Goal: Transaction & Acquisition: Purchase product/service

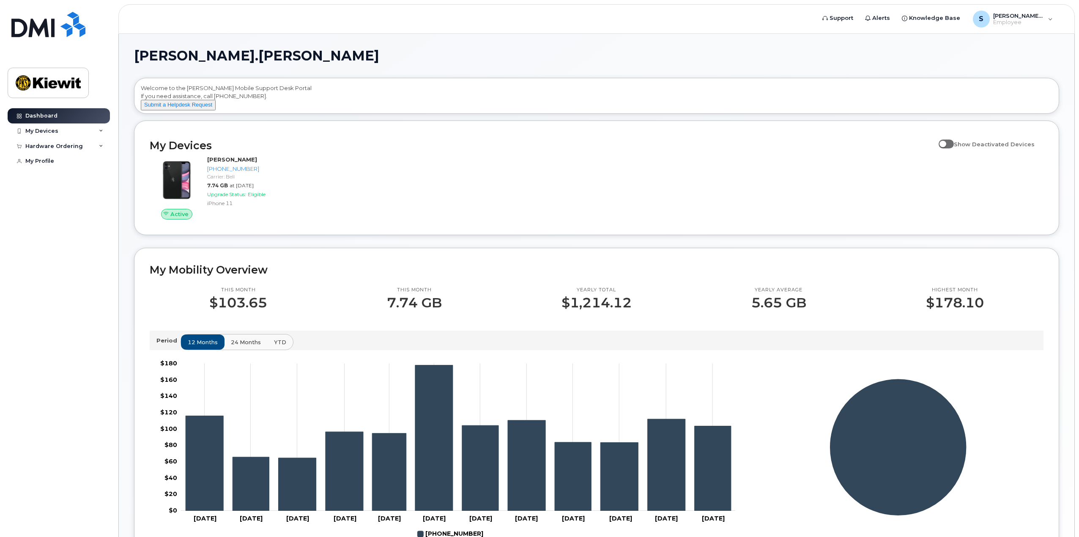
scroll to position [42, 0]
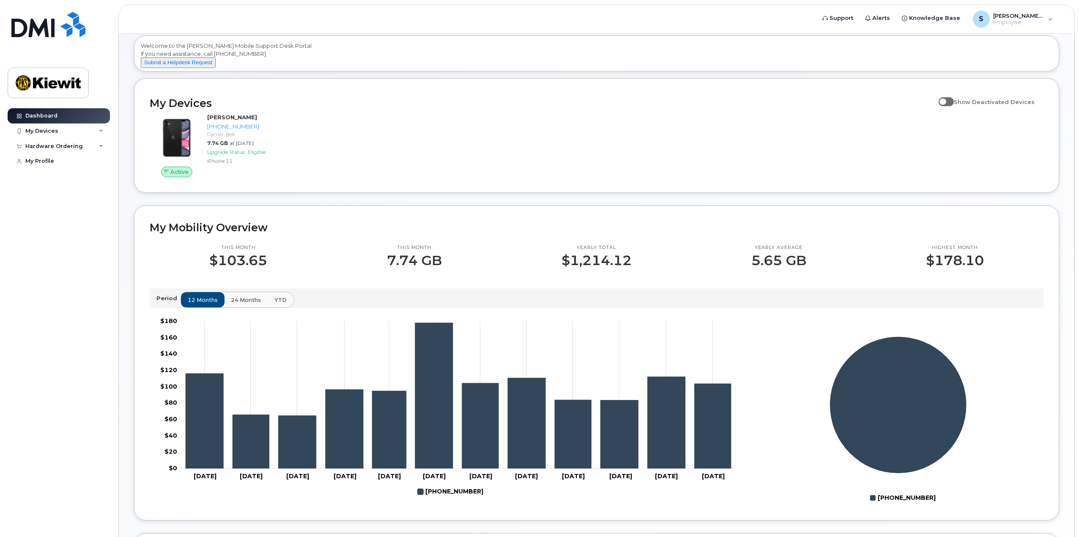
click at [277, 307] on button "YTD" at bounding box center [280, 299] width 27 height 15
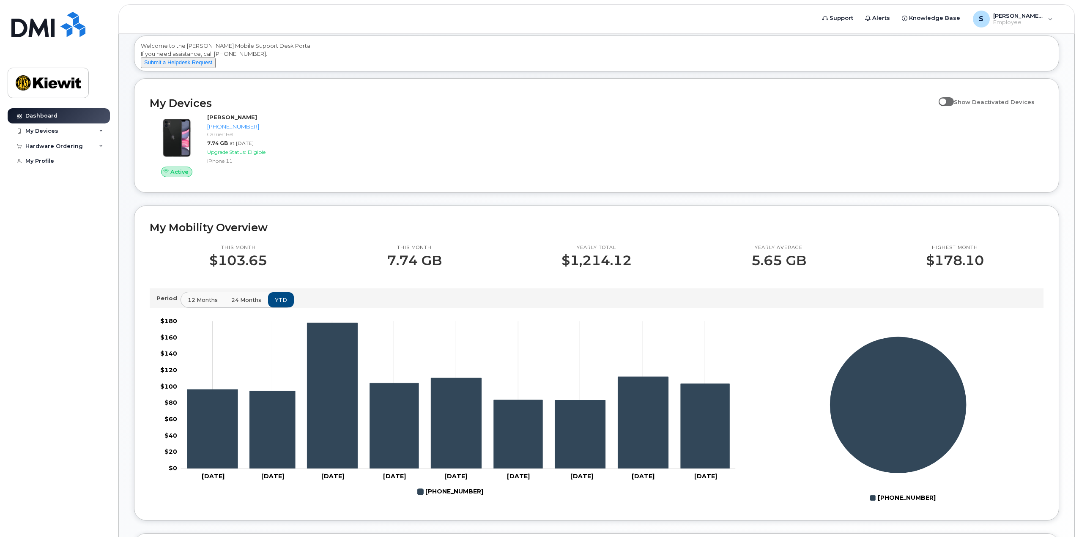
click at [247, 304] on span "24 months" at bounding box center [246, 300] width 30 height 8
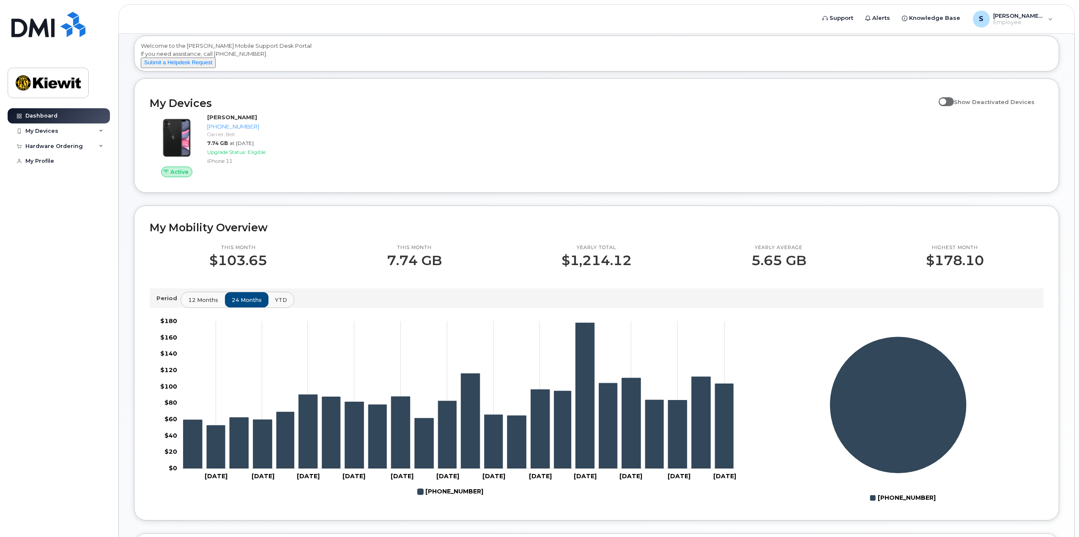
click at [200, 304] on span "12 months" at bounding box center [203, 300] width 30 height 8
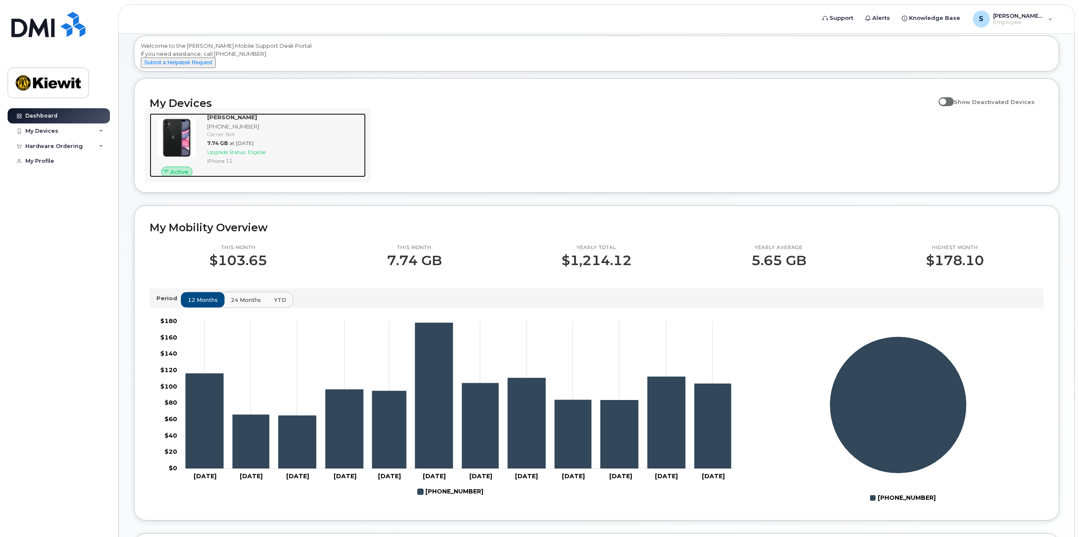
click at [249, 156] on div "Upgrade Status: Eligible" at bounding box center [284, 151] width 155 height 7
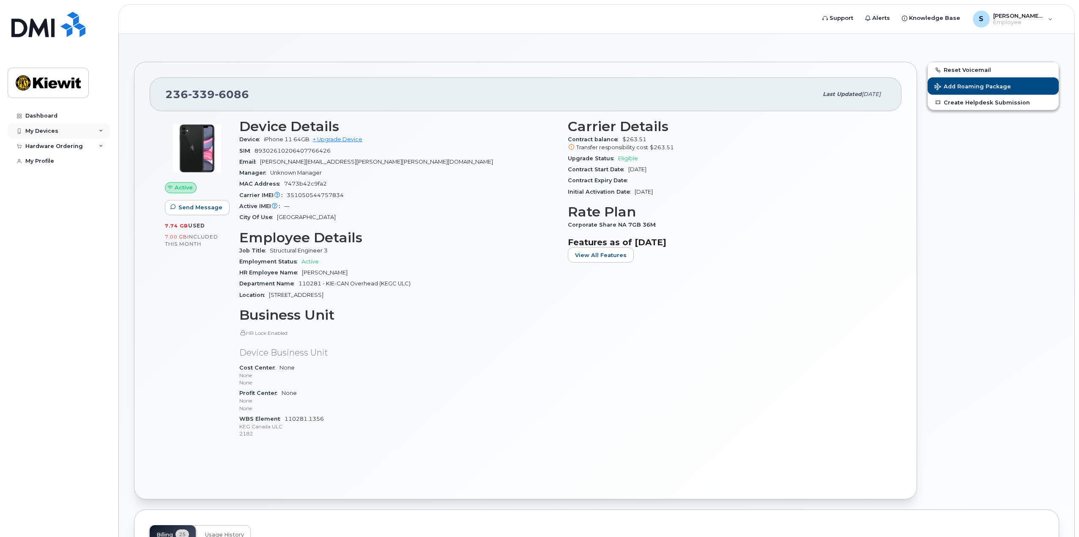
click at [101, 131] on icon at bounding box center [101, 131] width 4 height 4
click at [98, 200] on div "Hardware Ordering" at bounding box center [59, 191] width 102 height 15
click at [58, 228] on div "New Order" at bounding box center [45, 224] width 32 height 8
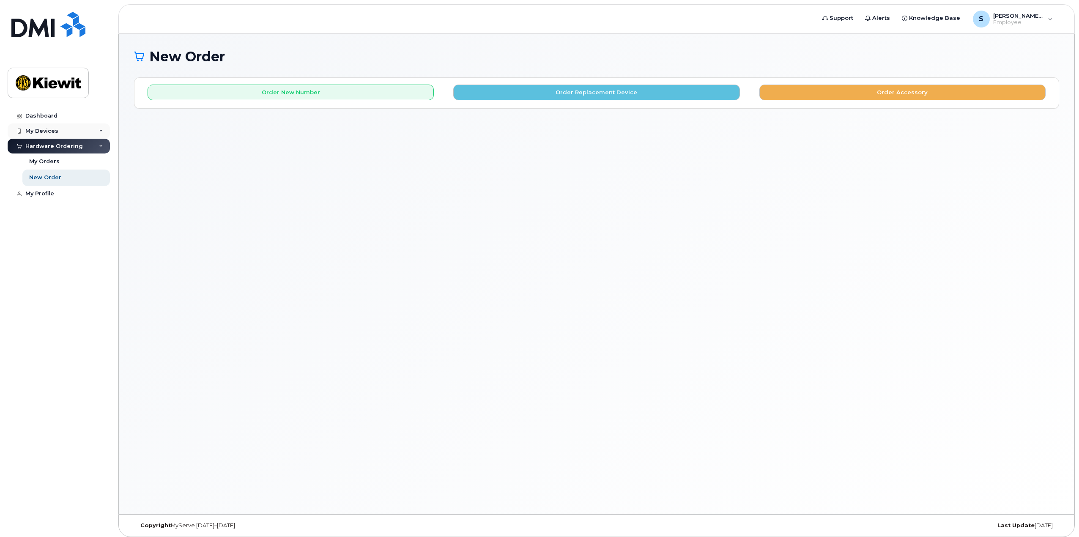
click at [56, 132] on div "My Devices" at bounding box center [41, 131] width 33 height 7
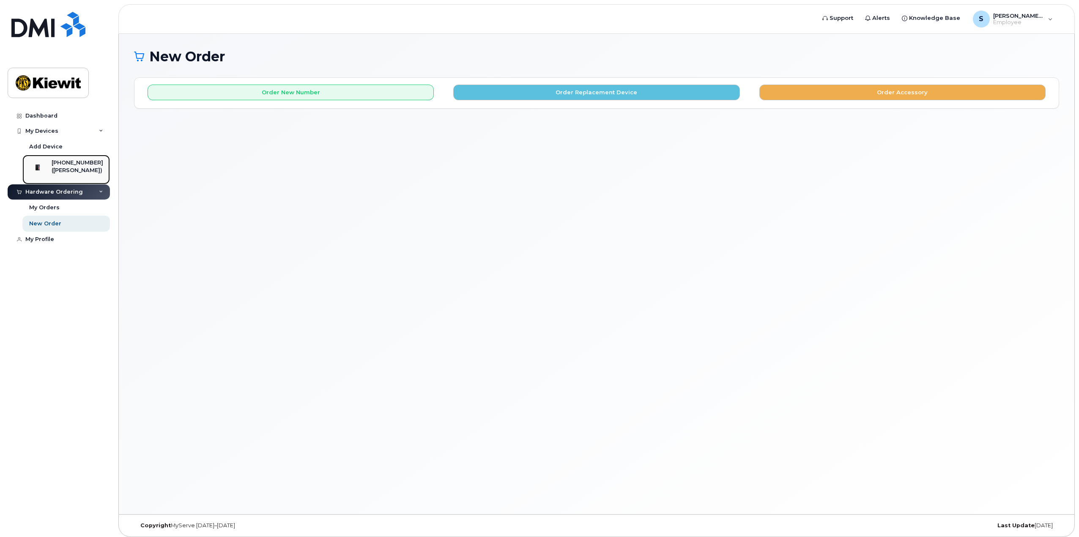
click at [69, 161] on div "[PHONE_NUMBER]" at bounding box center [78, 163] width 52 height 8
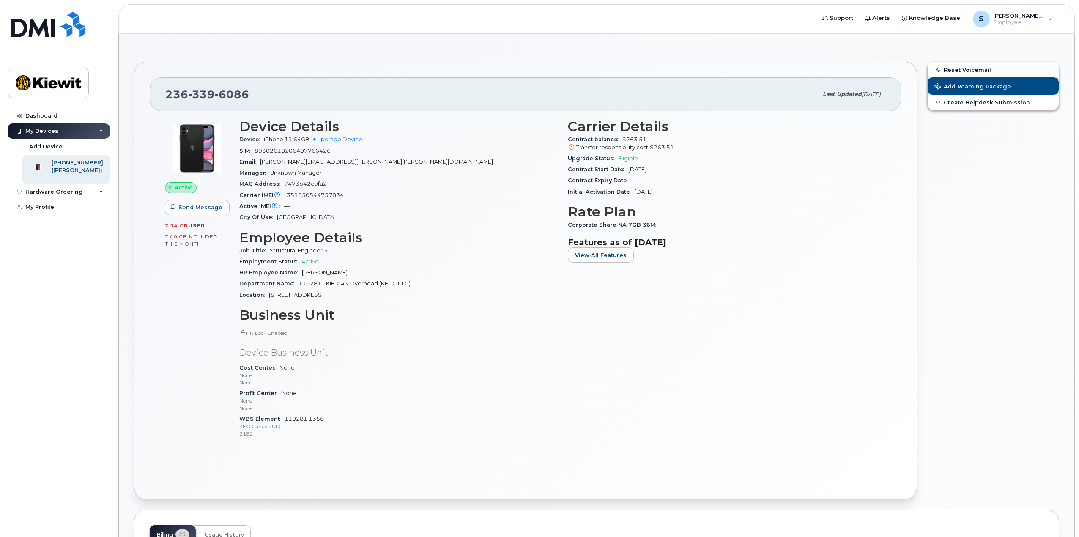
click at [991, 83] on span "Add Roaming Package" at bounding box center [973, 87] width 77 height 8
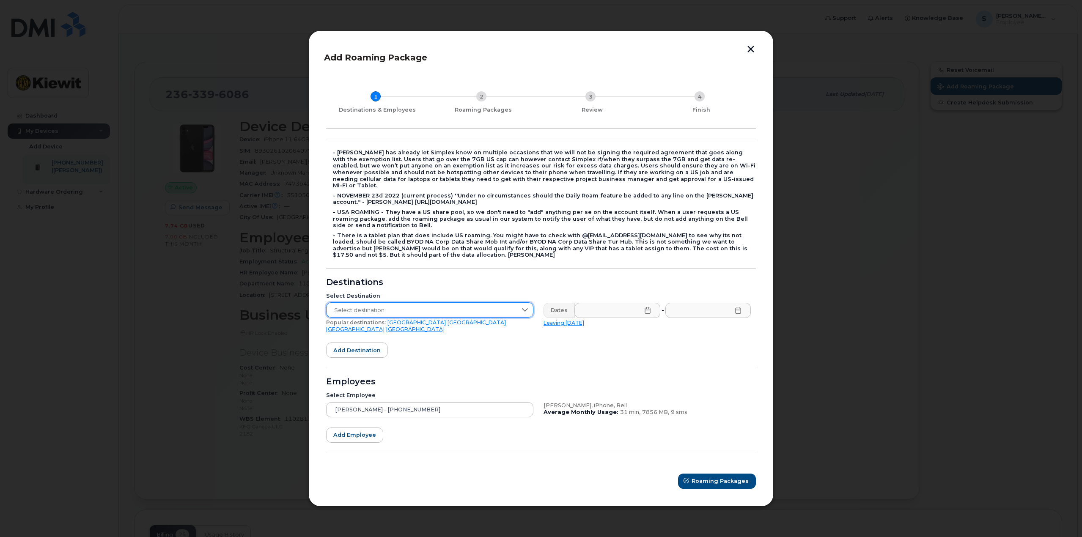
click at [388, 310] on span "Select destination" at bounding box center [421, 310] width 190 height 15
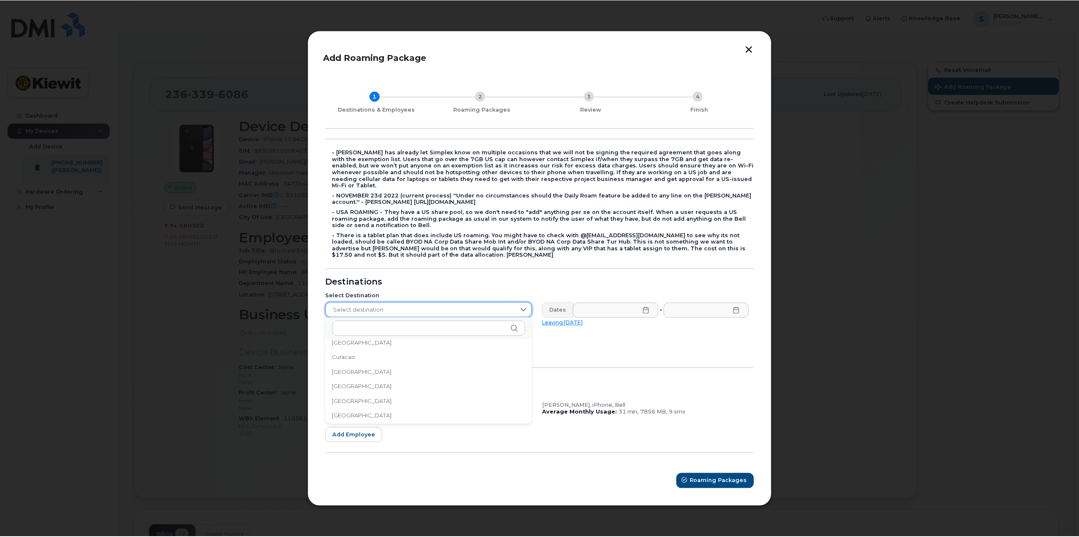
scroll to position [766, 0]
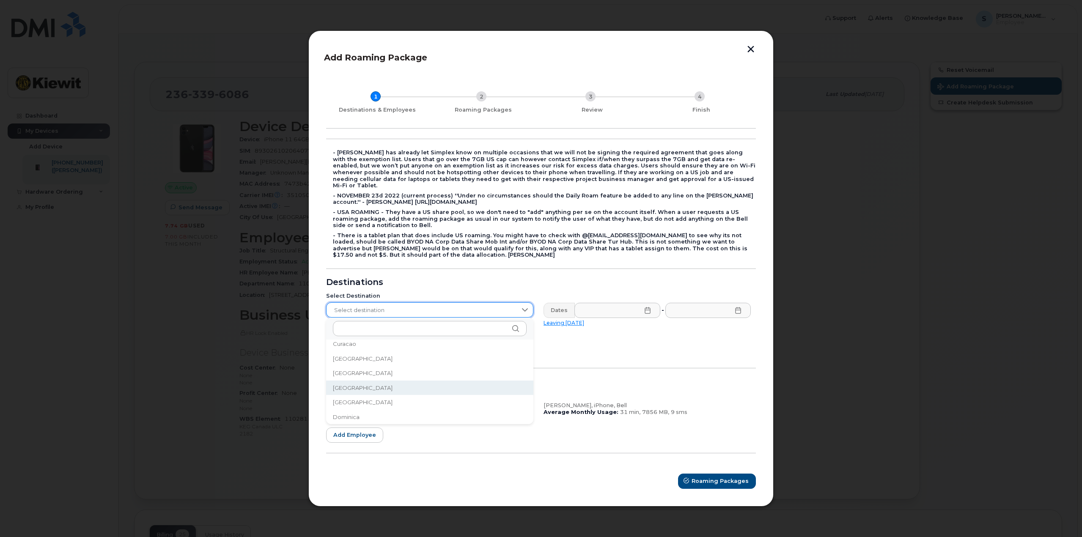
click at [365, 385] on li "Denmark" at bounding box center [429, 388] width 207 height 15
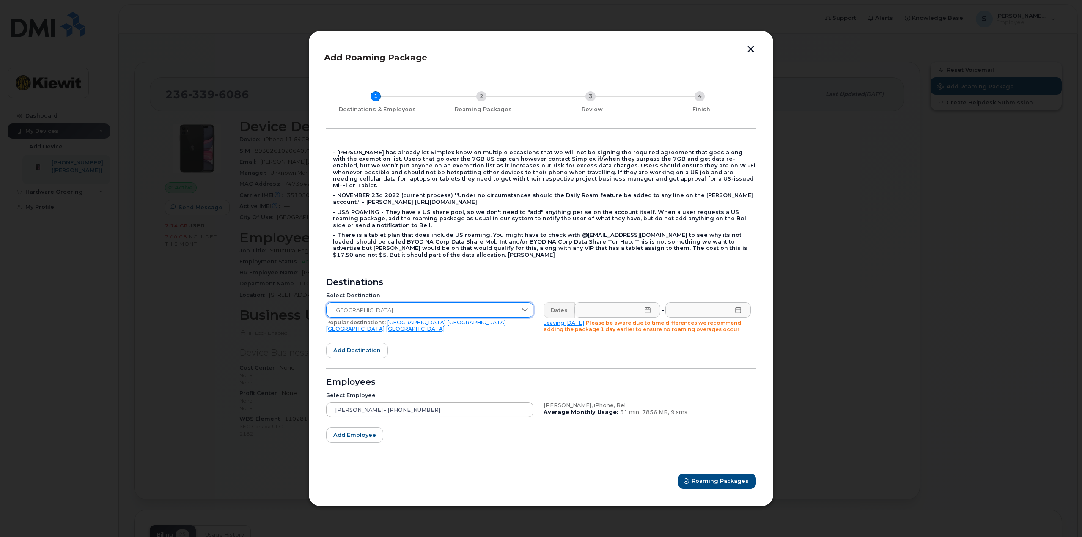
click at [498, 404] on div "Samantha Eby - 236-339-6086" at bounding box center [429, 409] width 207 height 15
click at [458, 370] on form "- Kiewit has already let Simplex know on multiple occasions that we will not be…" at bounding box center [541, 314] width 430 height 350
click at [384, 326] on link "United Kingdom" at bounding box center [355, 329] width 58 height 6
click at [563, 320] on link "Leaving today" at bounding box center [563, 323] width 41 height 6
type input "2025-10-10"
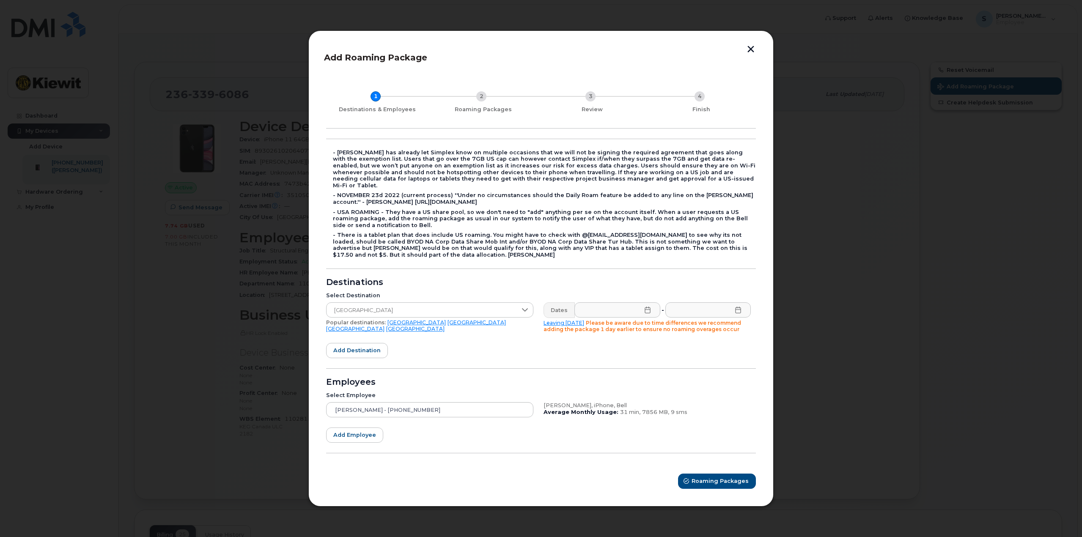
type input "2025-10-10"
click at [703, 477] on span "Roaming Packages" at bounding box center [720, 481] width 57 height 8
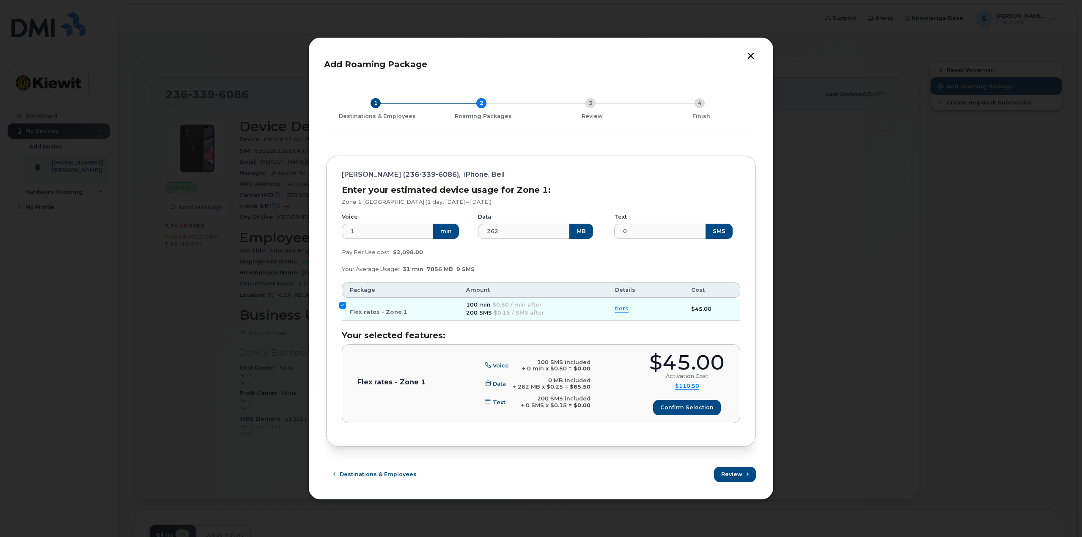
click at [623, 311] on span "tiers" at bounding box center [622, 309] width 14 height 8
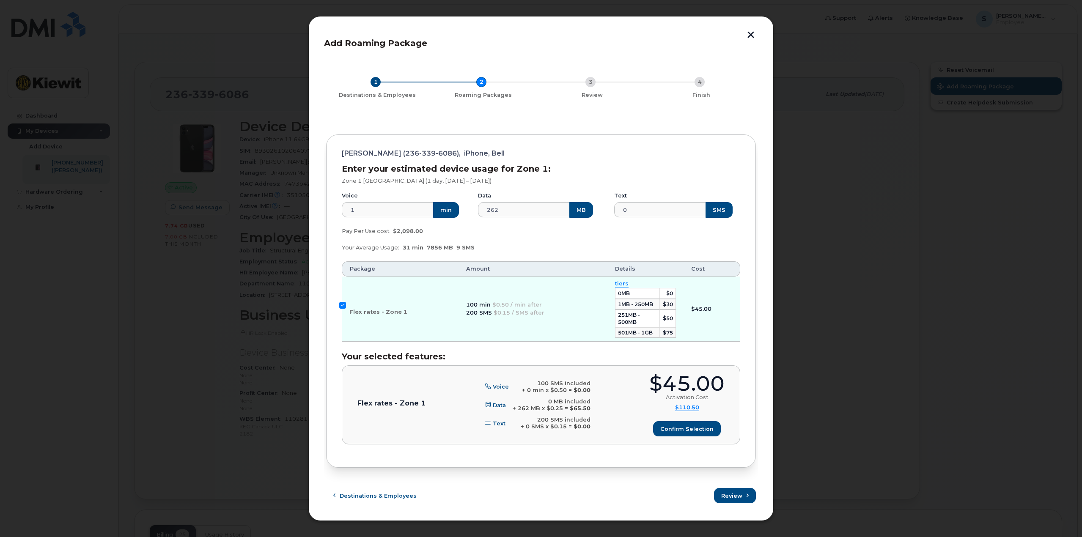
click at [748, 34] on button "button" at bounding box center [750, 35] width 13 height 9
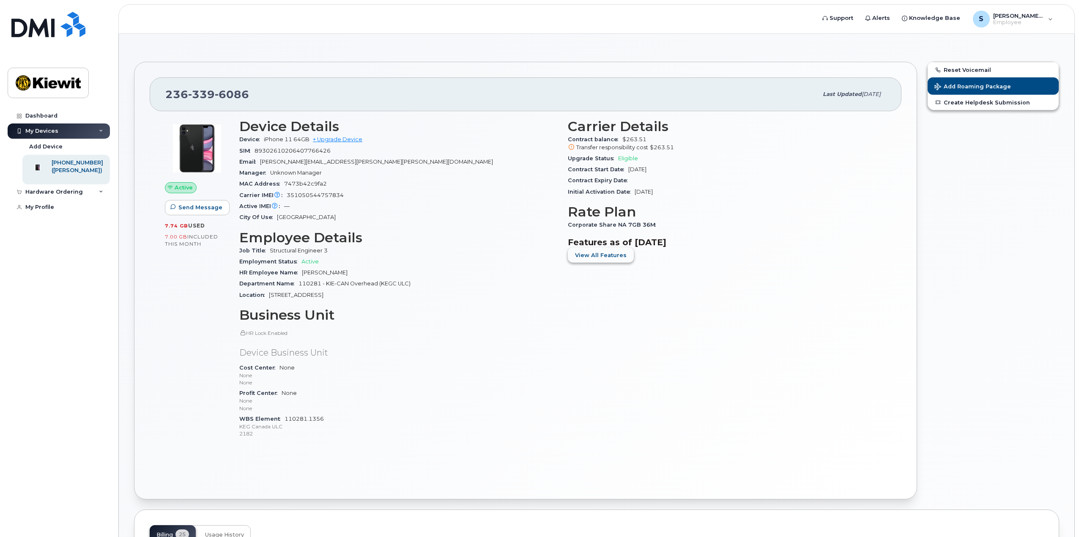
click at [605, 250] on button "View All Features" at bounding box center [601, 254] width 66 height 15
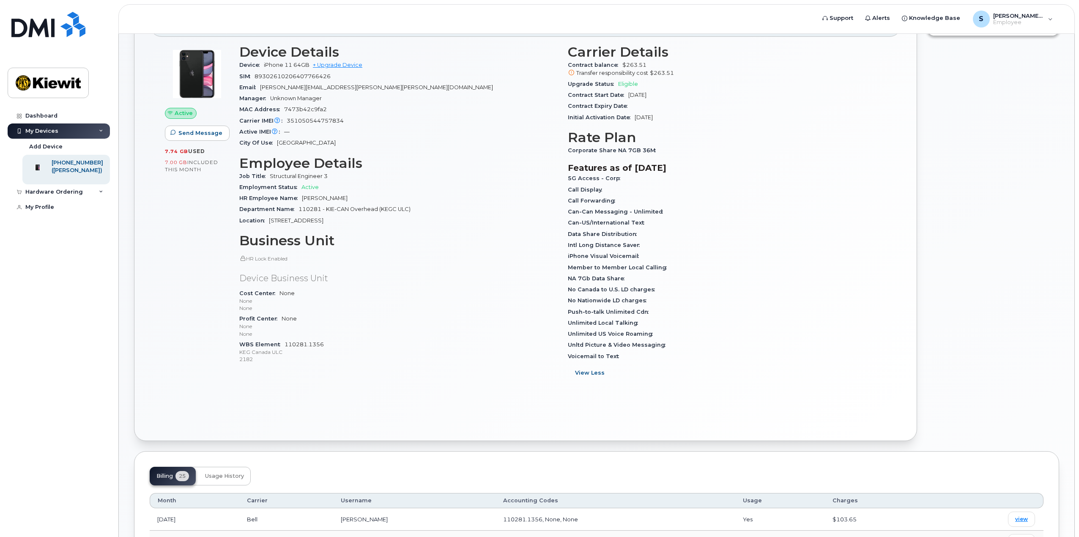
scroll to position [85, 0]
